Goal: Task Accomplishment & Management: Manage account settings

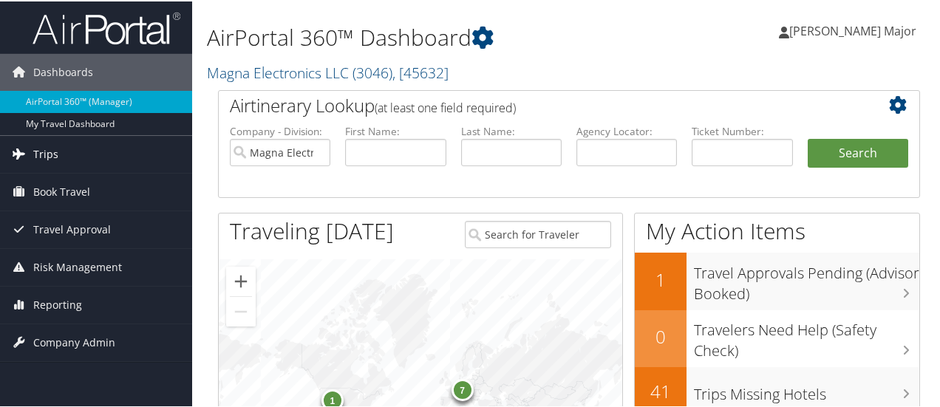
click at [69, 151] on link "Trips" at bounding box center [96, 153] width 192 height 37
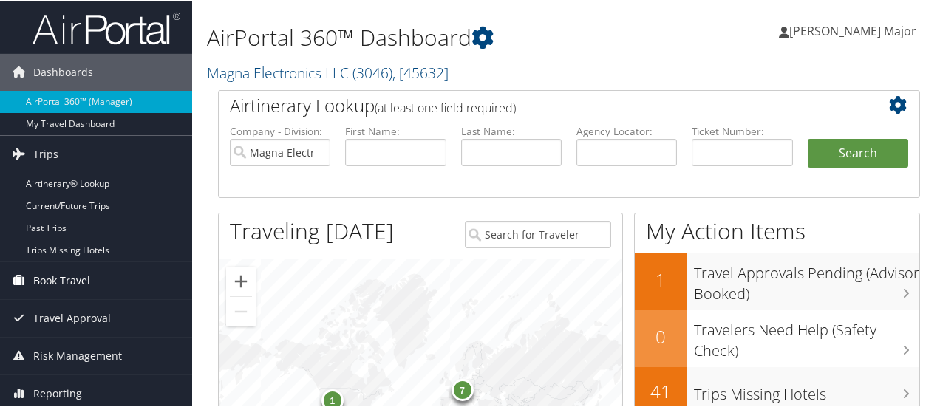
click at [73, 282] on span "Book Travel" at bounding box center [61, 279] width 57 height 37
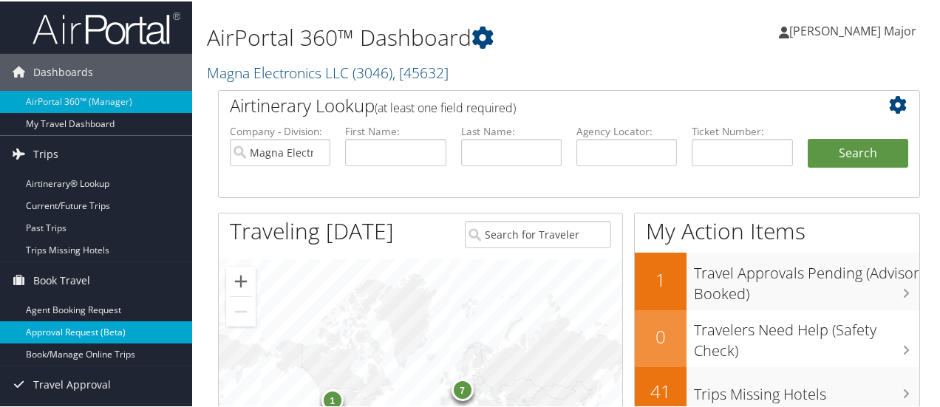
click at [78, 340] on link "Approval Request (Beta)" at bounding box center [96, 331] width 192 height 22
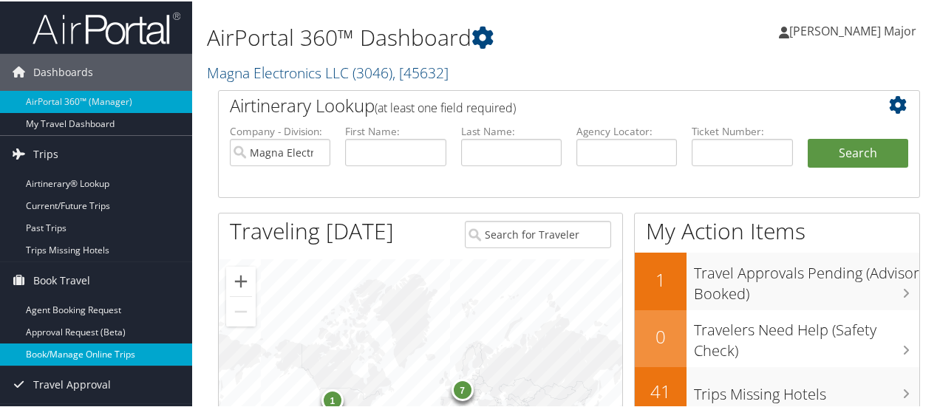
click at [80, 350] on link "Book/Manage Online Trips" at bounding box center [96, 353] width 192 height 22
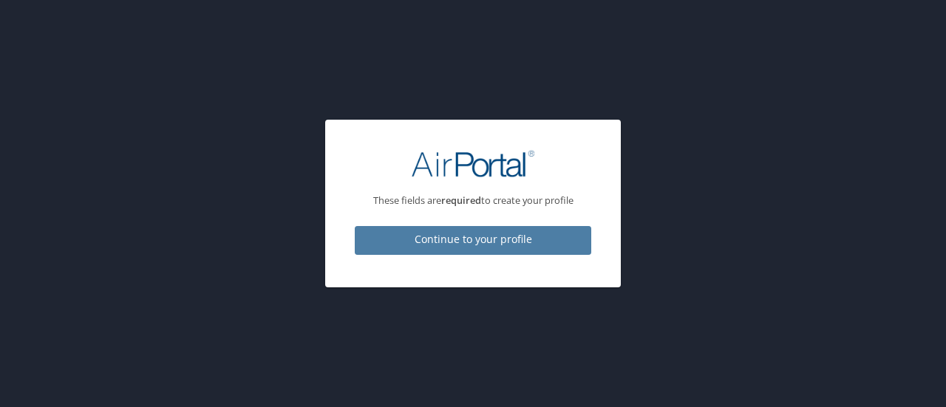
click at [439, 239] on span "Continue to your profile" at bounding box center [473, 240] width 213 height 18
